Goal: Communication & Community: Share content

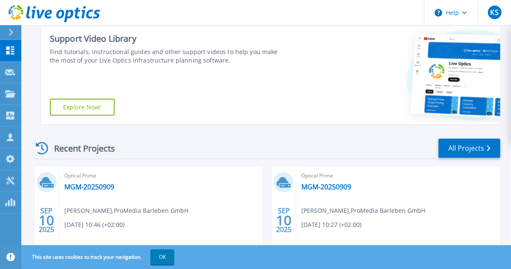
scroll to position [171, 0]
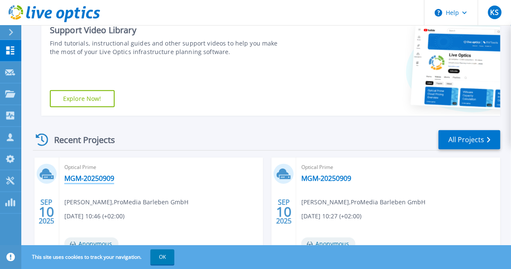
click at [81, 181] on link "MGM-20250909" at bounding box center [89, 178] width 50 height 9
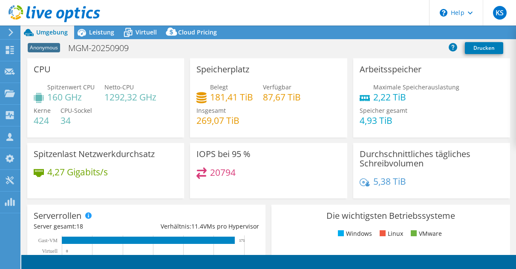
select select "USD"
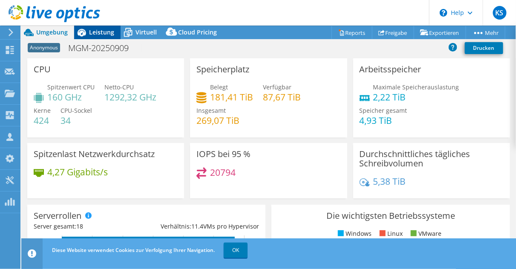
click at [104, 35] on span "Leistung" at bounding box center [101, 32] width 25 height 8
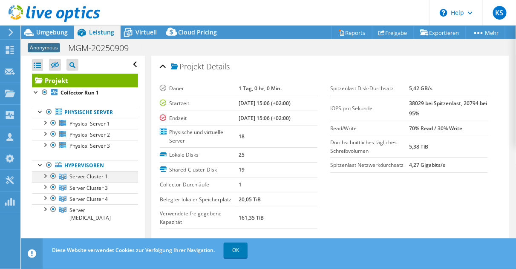
click at [53, 175] on div at bounding box center [53, 176] width 9 height 10
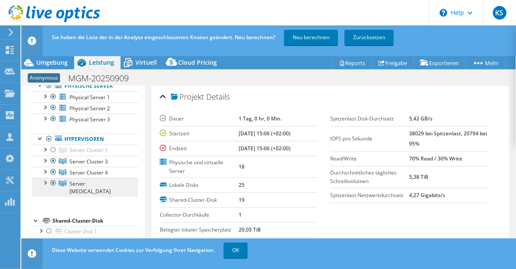
scroll to position [68, 0]
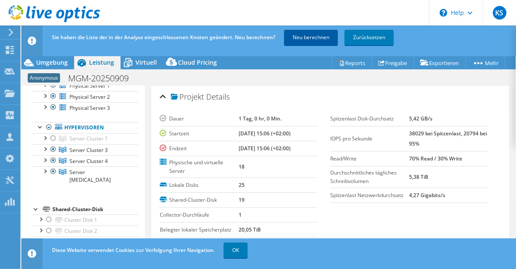
click at [317, 40] on link "Neu berechnen" at bounding box center [311, 37] width 54 height 15
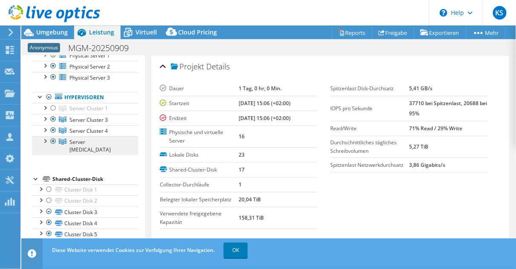
scroll to position [34, 0]
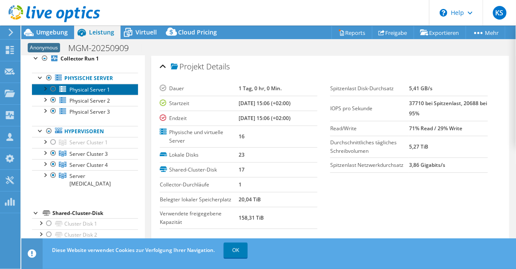
click at [72, 88] on span "Physical Server 1" at bounding box center [89, 89] width 40 height 7
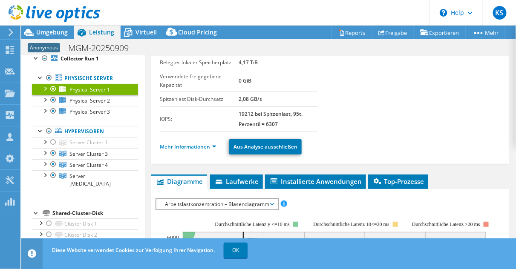
scroll to position [136, 0]
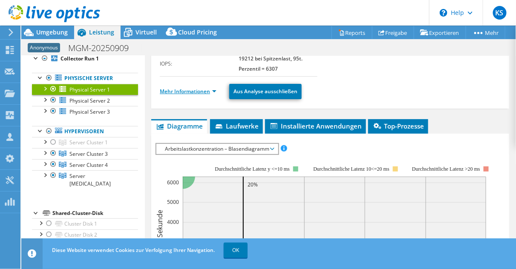
click at [214, 90] on link "Mehr Informationen" at bounding box center [188, 91] width 57 height 7
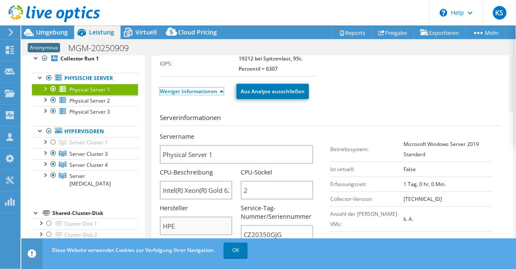
scroll to position [239, 0]
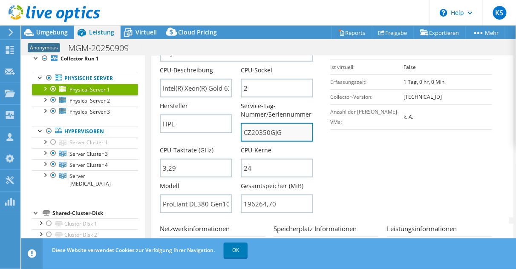
drag, startPoint x: 243, startPoint y: 131, endPoint x: 290, endPoint y: 131, distance: 46.5
click at [290, 131] on input "CZ20350GJG" at bounding box center [277, 132] width 72 height 19
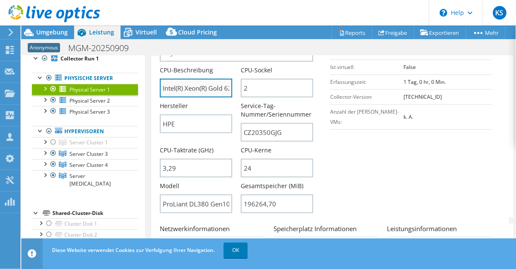
drag, startPoint x: 199, startPoint y: 87, endPoint x: 225, endPoint y: 86, distance: 26.5
click at [225, 86] on input "Intel(R) Xeon(R) Gold 6246 CPU @ 3.30GHz" at bounding box center [196, 88] width 72 height 19
drag, startPoint x: 178, startPoint y: 87, endPoint x: 228, endPoint y: 88, distance: 49.5
click at [228, 88] on input "Intel(R) Xeon(R) Gold 6246 CPU @ 3.30GHz" at bounding box center [196, 88] width 72 height 19
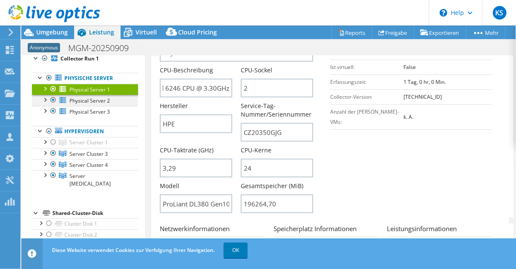
scroll to position [0, 0]
click at [47, 99] on div at bounding box center [44, 99] width 9 height 9
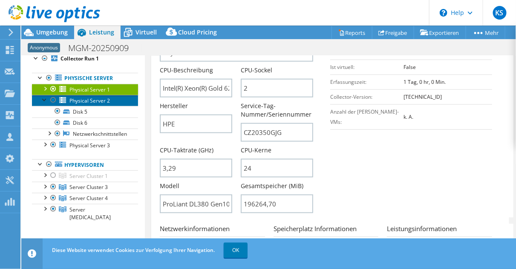
click at [95, 101] on span "Physical Server 2" at bounding box center [89, 100] width 40 height 7
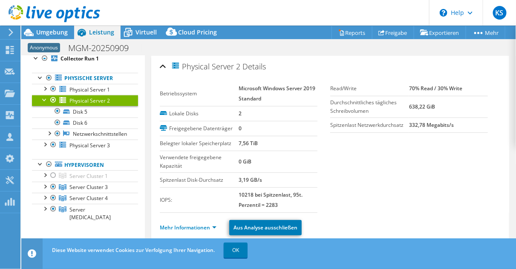
click at [43, 101] on div at bounding box center [44, 99] width 9 height 9
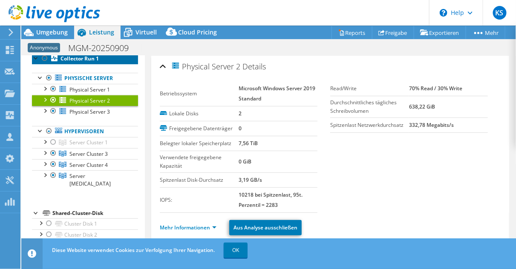
click at [69, 60] on b "Collector Run 1" at bounding box center [80, 58] width 38 height 7
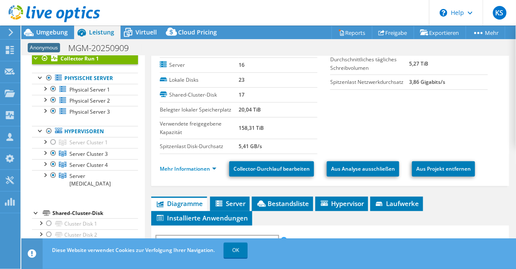
scroll to position [171, 0]
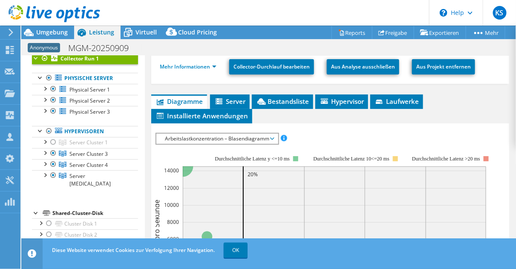
click at [193, 137] on span "Arbeitslastkonzentration – Blasendiagramm" at bounding box center [217, 139] width 113 height 10
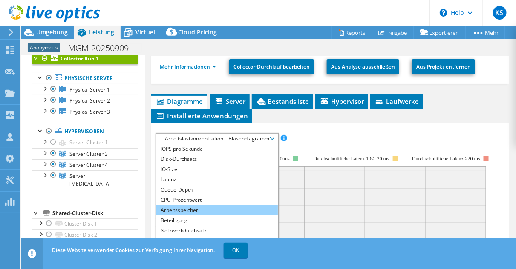
click at [188, 210] on li "Arbeitsspeicher" at bounding box center [216, 210] width 121 height 10
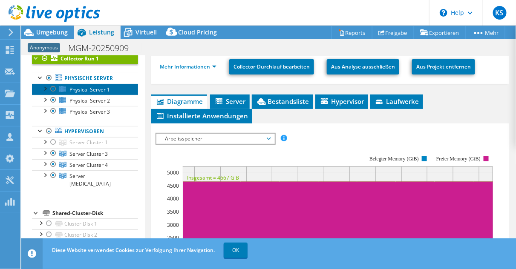
click at [80, 90] on span "Physical Server 1" at bounding box center [89, 89] width 40 height 7
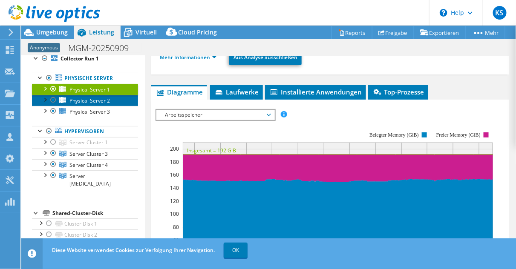
click at [94, 101] on span "Physical Server 2" at bounding box center [89, 100] width 40 height 7
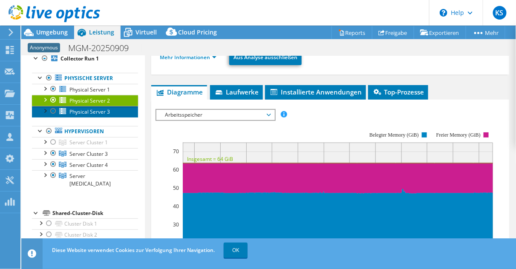
click at [88, 109] on span "Physical Server 3" at bounding box center [89, 111] width 40 height 7
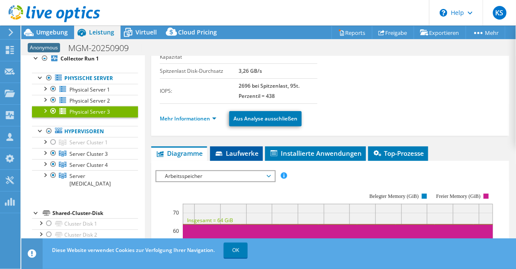
scroll to position [102, 0]
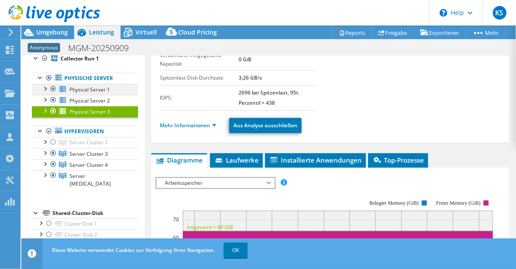
click at [48, 89] on div at bounding box center [44, 88] width 9 height 9
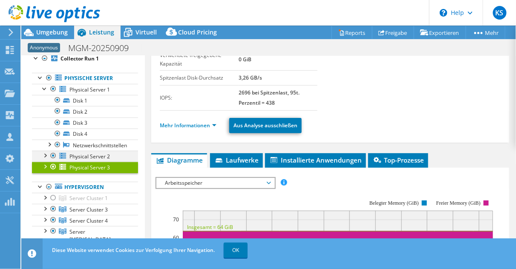
click at [44, 155] on div at bounding box center [44, 155] width 9 height 9
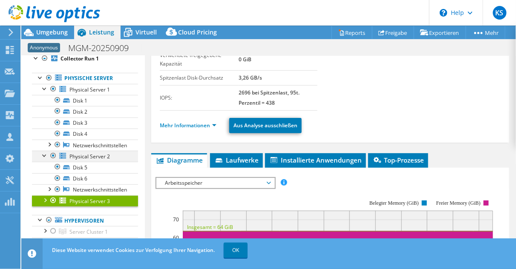
click at [44, 155] on div at bounding box center [44, 155] width 9 height 9
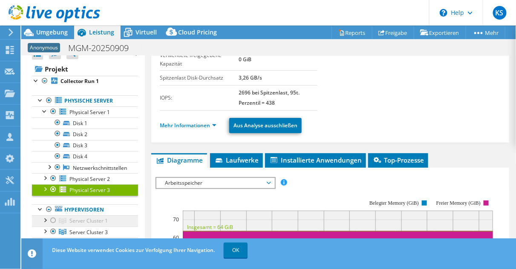
scroll to position [0, 0]
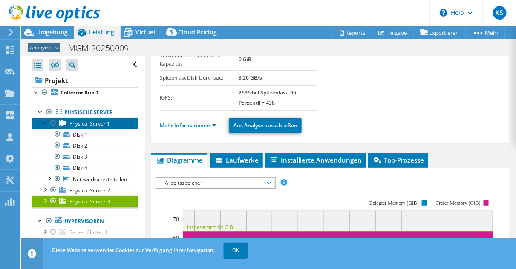
click at [103, 125] on span "Physical Server 1" at bounding box center [89, 123] width 40 height 7
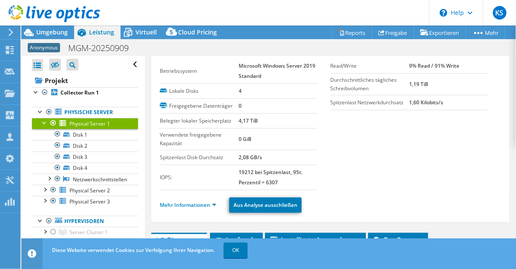
scroll to position [34, 0]
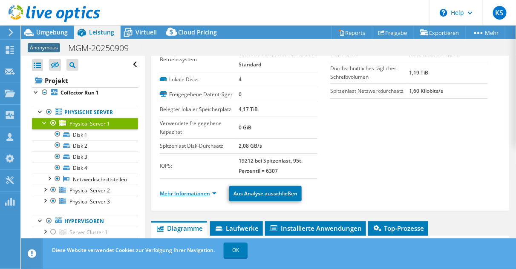
click at [214, 193] on link "Mehr Informationen" at bounding box center [188, 193] width 57 height 7
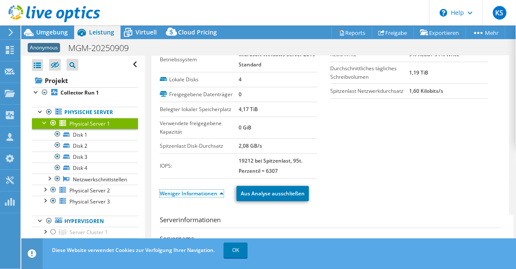
scroll to position [205, 0]
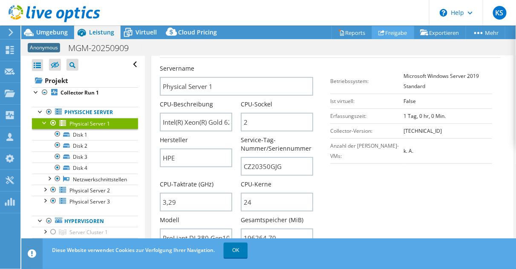
click at [385, 29] on link "Freigabe" at bounding box center [393, 32] width 42 height 13
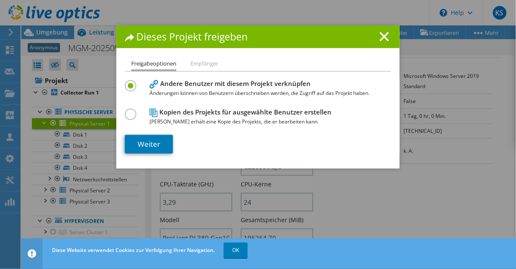
click at [380, 33] on line at bounding box center [384, 36] width 9 height 9
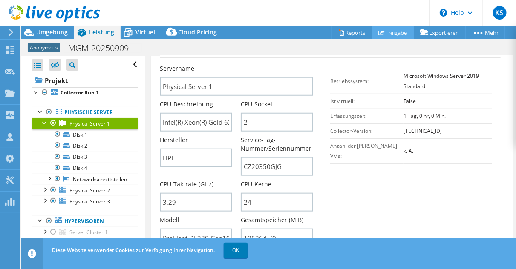
click at [382, 38] on link "Freigabe" at bounding box center [393, 32] width 42 height 13
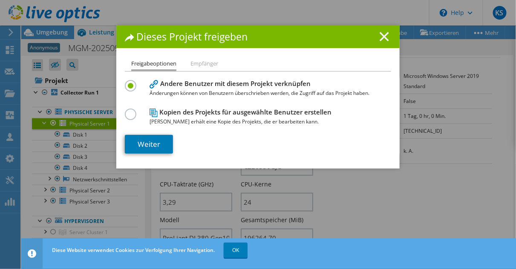
click at [382, 38] on line at bounding box center [384, 36] width 9 height 9
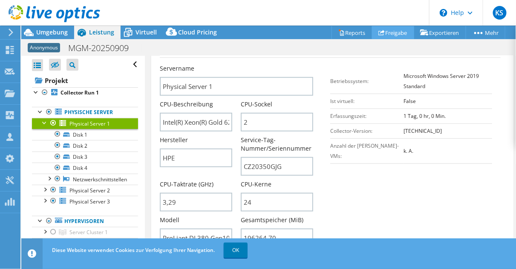
click at [390, 32] on link "Freigabe" at bounding box center [393, 32] width 42 height 13
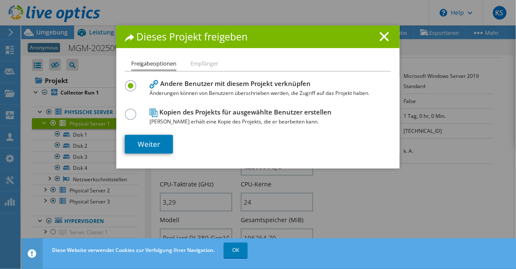
click at [387, 32] on h1 "Dieses Projekt freigeben" at bounding box center [258, 37] width 266 height 10
click at [147, 141] on link "Weiter" at bounding box center [149, 144] width 48 height 19
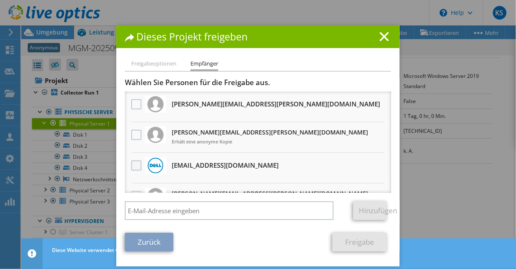
click at [133, 166] on label at bounding box center [137, 166] width 12 height 10
click at [0, 0] on input "checkbox" at bounding box center [0, 0] width 0 height 0
click at [349, 247] on link "Freigabe" at bounding box center [359, 242] width 55 height 19
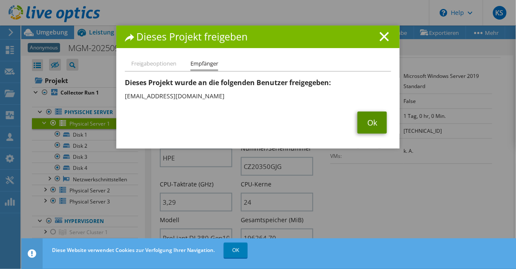
click at [368, 122] on link "Ok" at bounding box center [372, 123] width 29 height 22
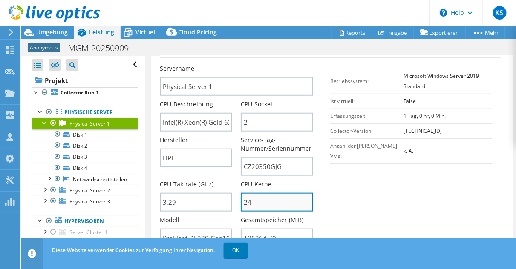
drag, startPoint x: 295, startPoint y: 208, endPoint x: 290, endPoint y: 208, distance: 4.7
click at [295, 208] on input "24" at bounding box center [277, 202] width 72 height 19
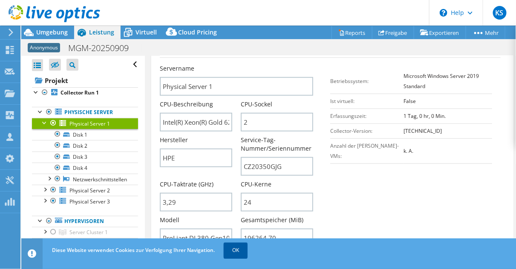
click at [235, 249] on link "OK" at bounding box center [236, 250] width 24 height 15
